Goal: Information Seeking & Learning: Learn about a topic

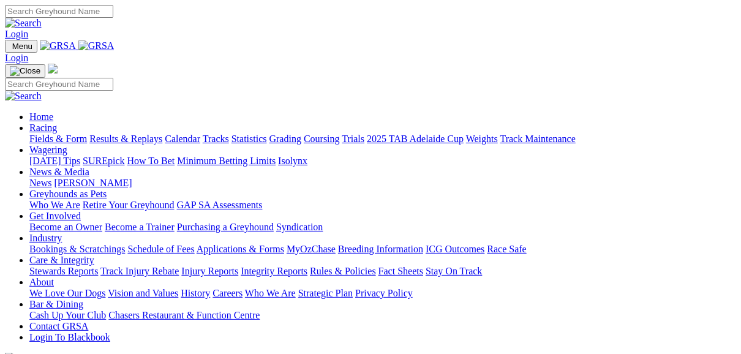
click at [61, 133] on link "Fields & Form" at bounding box center [58, 138] width 58 height 10
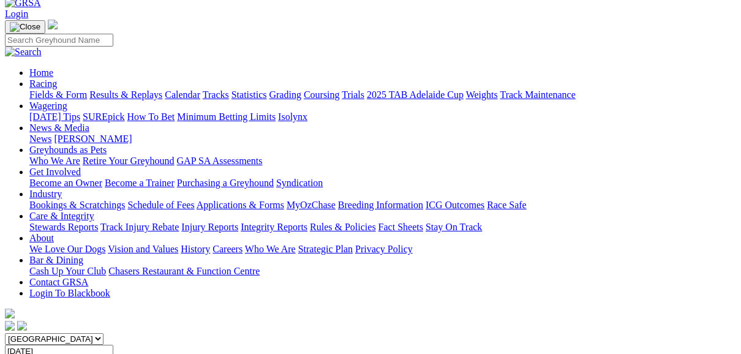
scroll to position [98, 0]
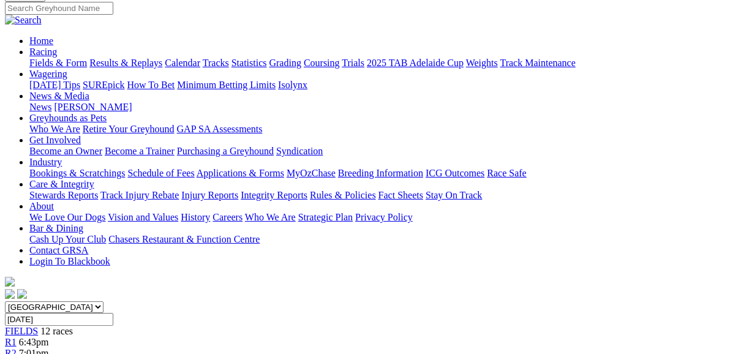
click at [17, 348] on span "R2" at bounding box center [11, 353] width 12 height 10
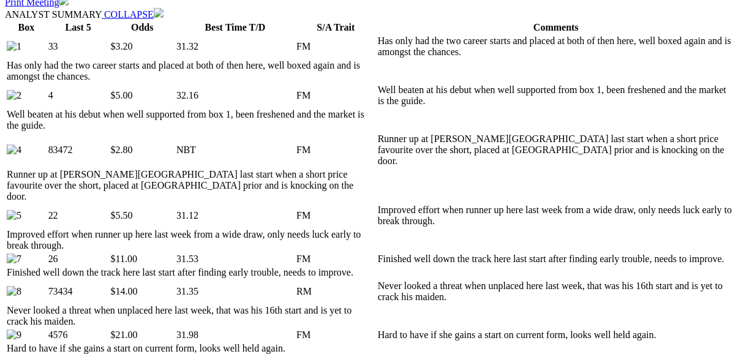
scroll to position [637, 0]
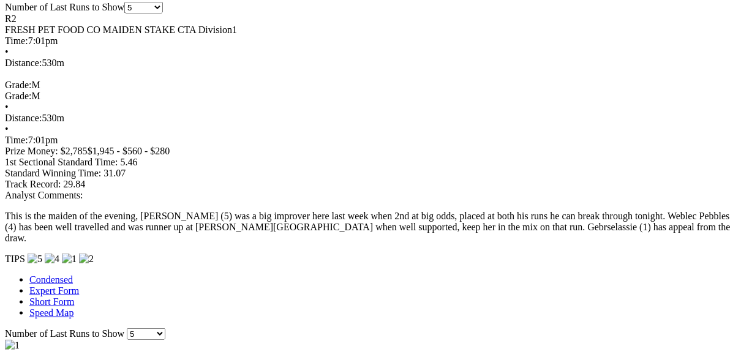
scroll to position [979, 0]
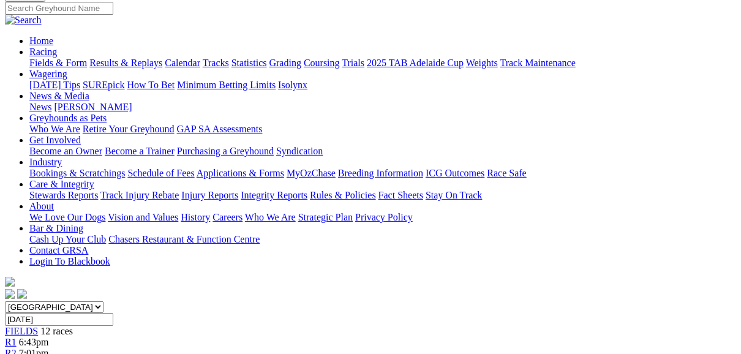
scroll to position [49, 0]
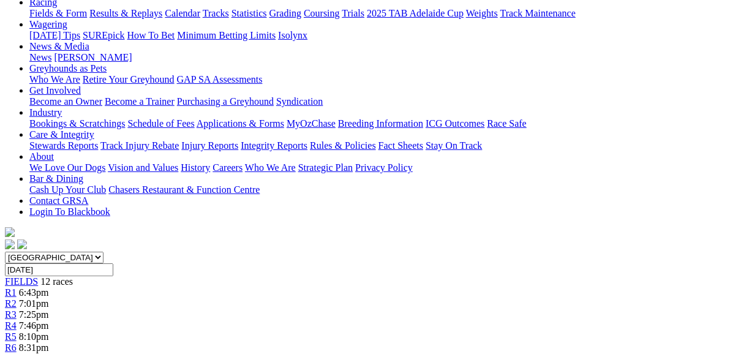
scroll to position [98, 0]
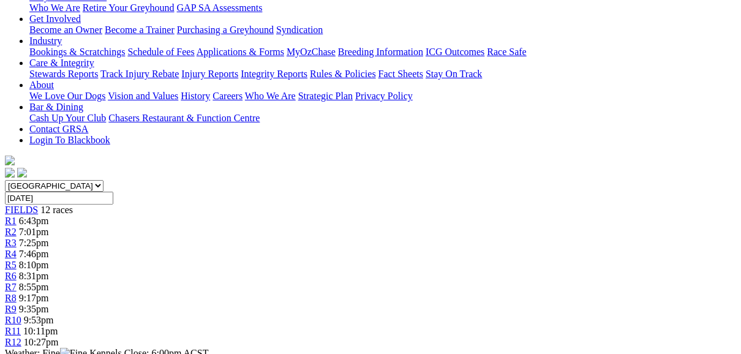
scroll to position [147, 0]
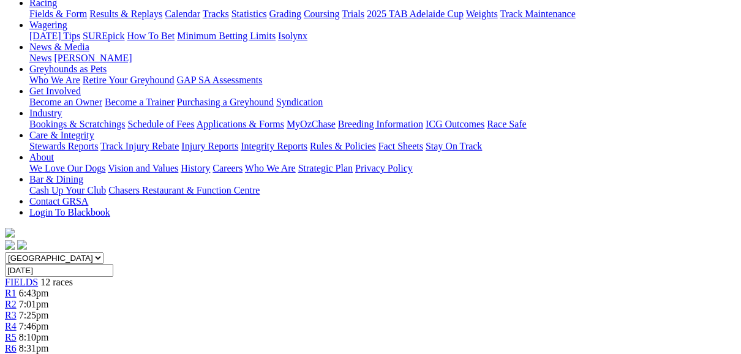
click at [17, 332] on span "R5" at bounding box center [11, 337] width 12 height 10
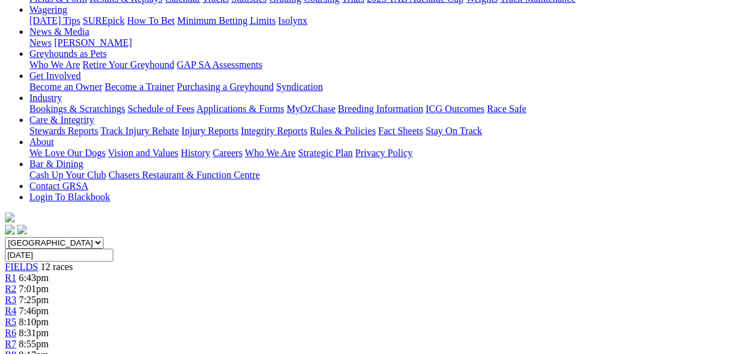
scroll to position [98, 0]
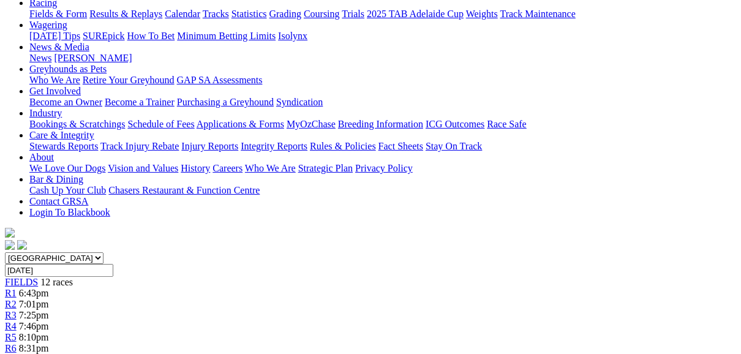
scroll to position [98, 0]
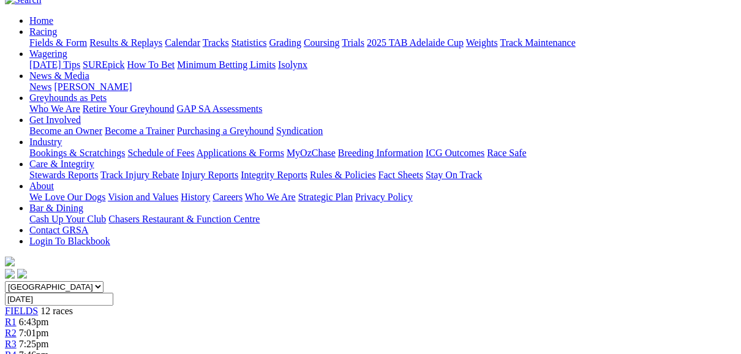
scroll to position [98, 0]
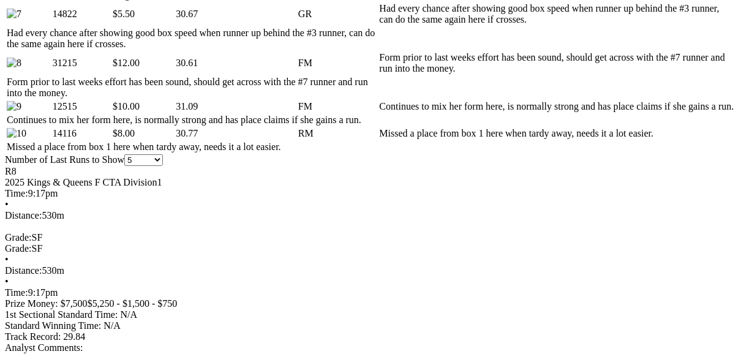
scroll to position [979, 0]
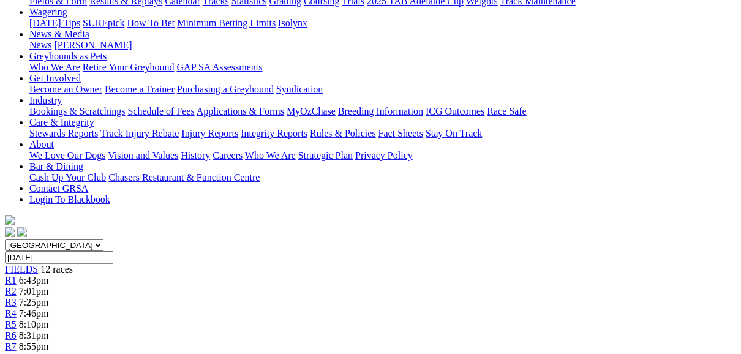
scroll to position [98, 0]
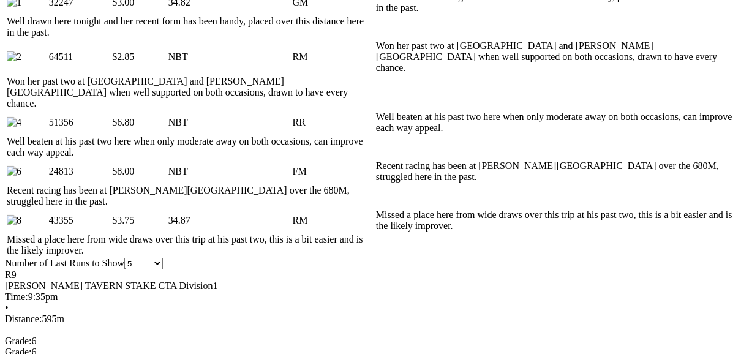
scroll to position [588, 0]
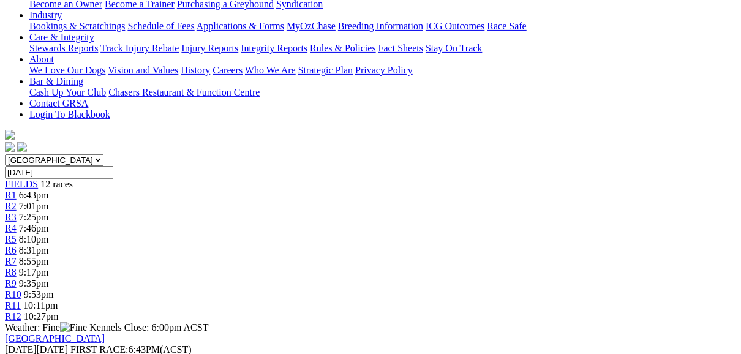
scroll to position [98, 0]
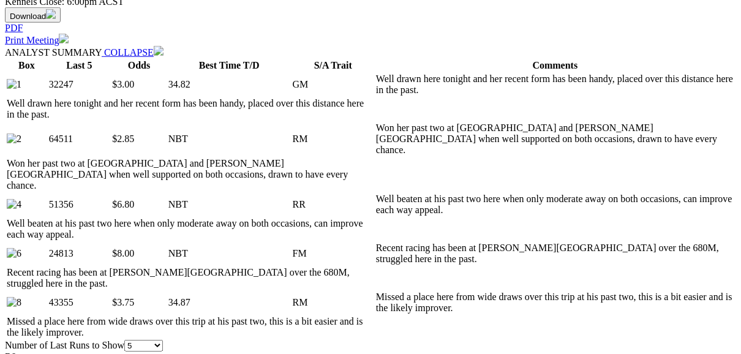
scroll to position [685, 0]
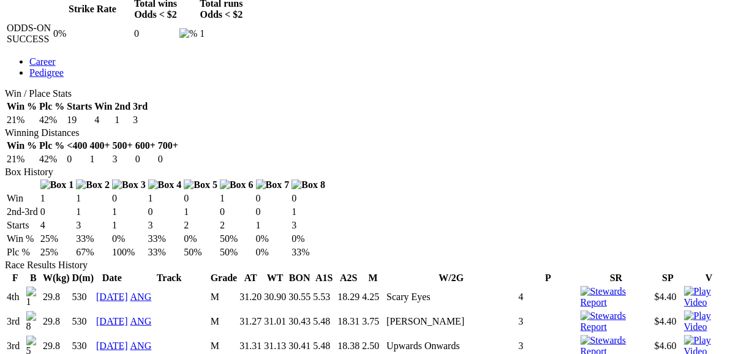
scroll to position [637, 0]
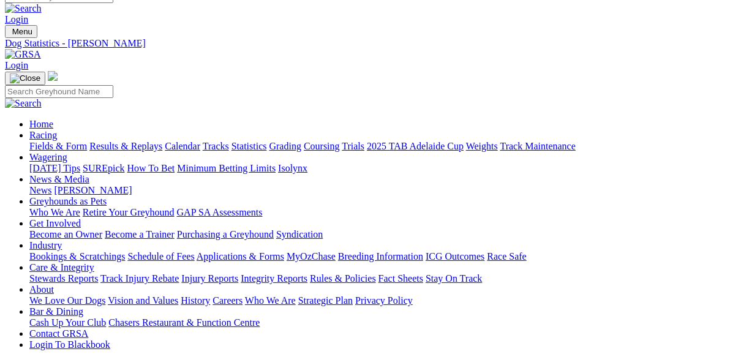
scroll to position [0, 0]
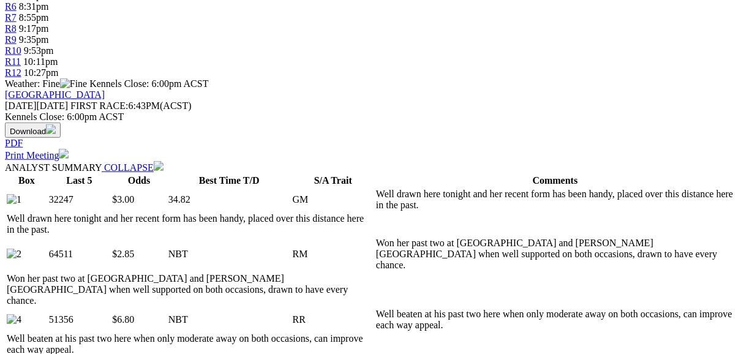
scroll to position [490, 0]
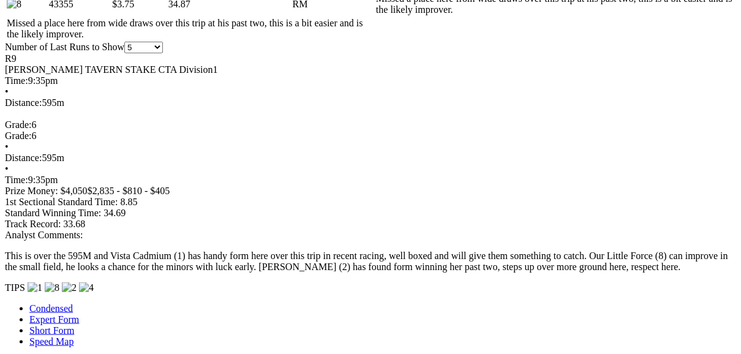
scroll to position [832, 0]
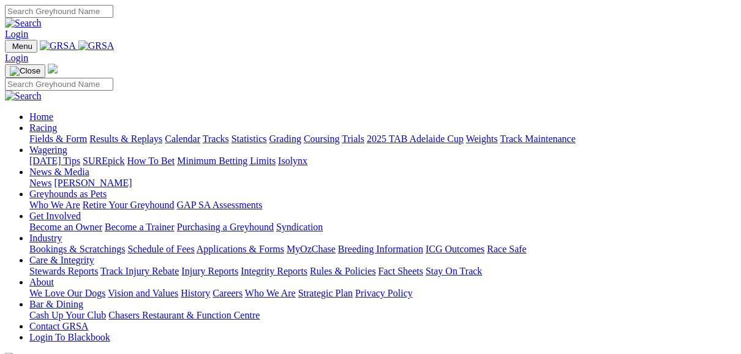
click at [32, 133] on link "Fields & Form" at bounding box center [58, 138] width 58 height 10
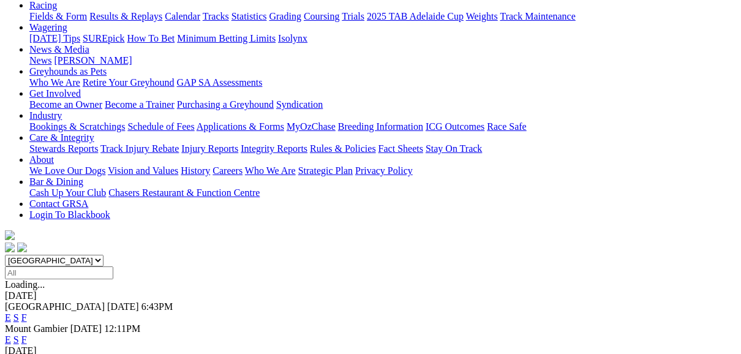
scroll to position [147, 0]
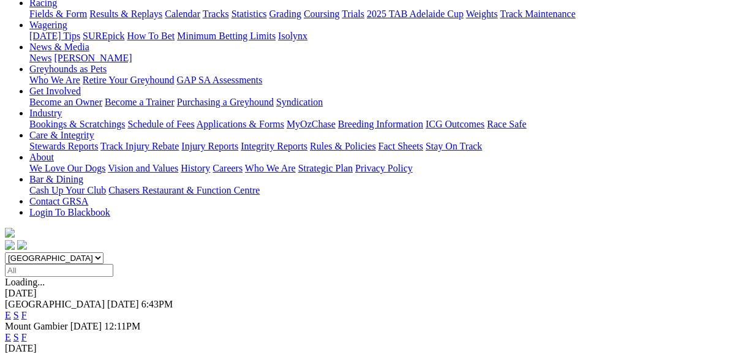
click at [11, 310] on link "E" at bounding box center [8, 315] width 6 height 10
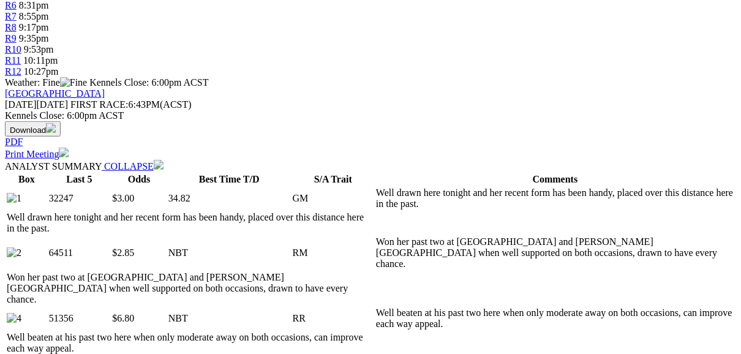
scroll to position [539, 0]
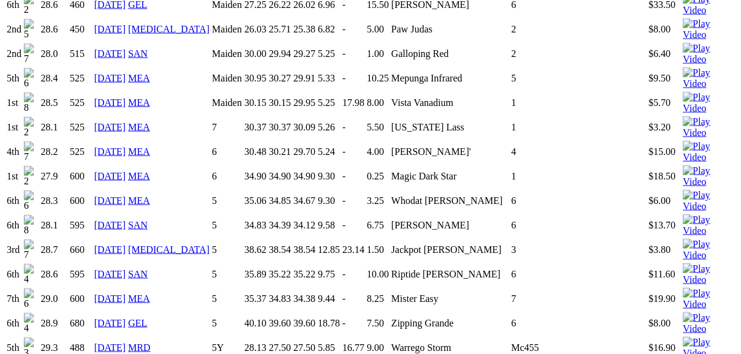
scroll to position [1077, 0]
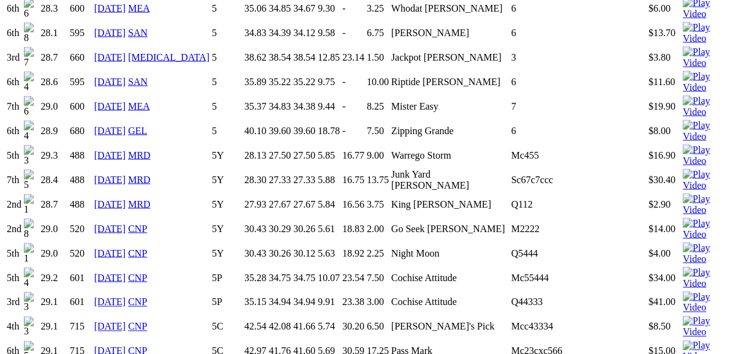
scroll to position [1273, 0]
